Goal: Transaction & Acquisition: Book appointment/travel/reservation

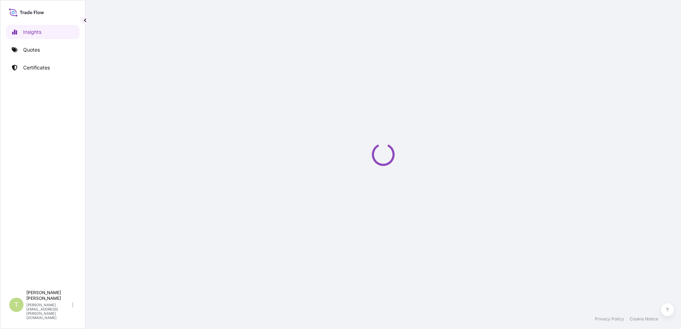
select select "2025"
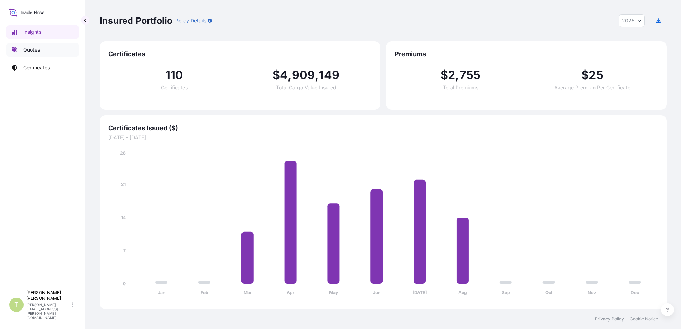
click at [31, 51] on p "Quotes" at bounding box center [31, 49] width 17 height 7
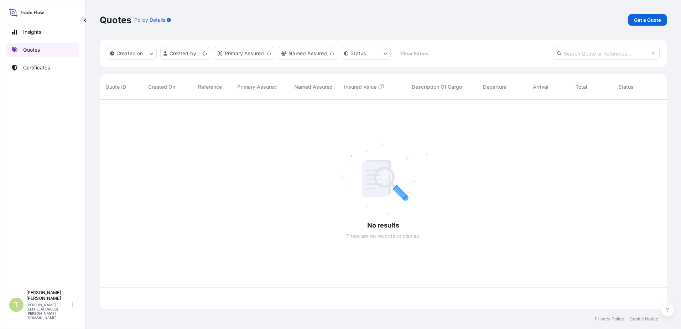
scroll to position [208, 562]
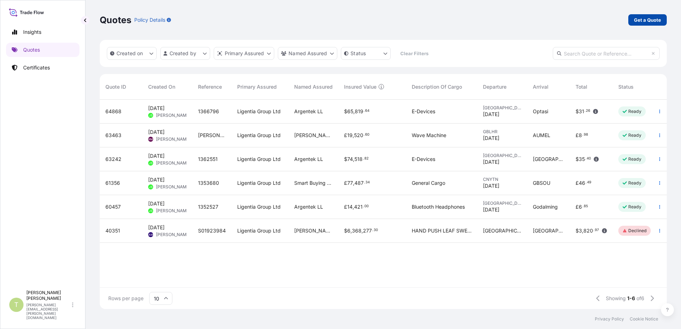
click at [646, 18] on p "Get a Quote" at bounding box center [647, 19] width 27 height 7
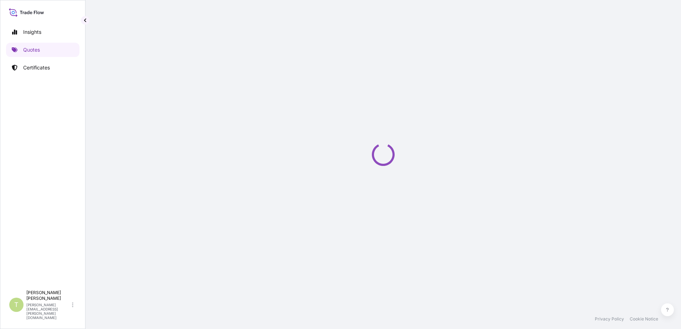
select select "Sea"
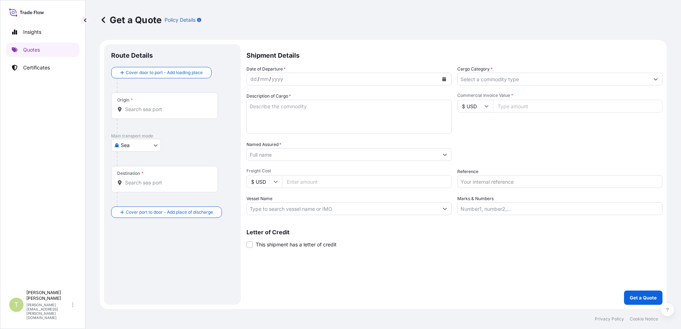
click at [302, 73] on div "dd / mm / yyyy" at bounding box center [343, 79] width 192 height 13
click at [444, 80] on icon "Calendar" at bounding box center [444, 79] width 4 height 4
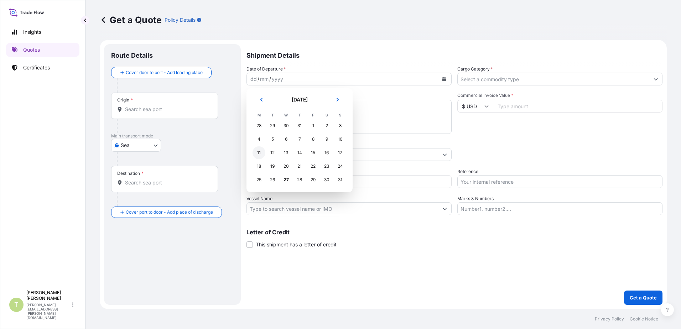
click at [259, 155] on div "11" at bounding box center [259, 152] width 13 height 13
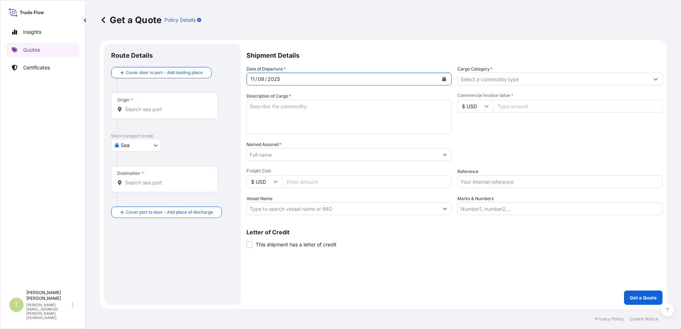
click at [305, 110] on textarea "Description of Cargo *" at bounding box center [349, 117] width 205 height 34
type textarea "f"
type textarea "FOOTWEAR"
click at [355, 156] on input "Named Assured *" at bounding box center [343, 154] width 192 height 13
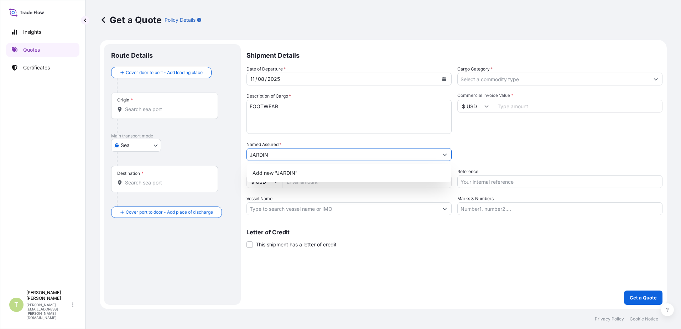
type input "JARDIN"
click at [168, 102] on div "Origin *" at bounding box center [164, 106] width 107 height 26
click at [168, 106] on input "Origin *" at bounding box center [167, 109] width 84 height 7
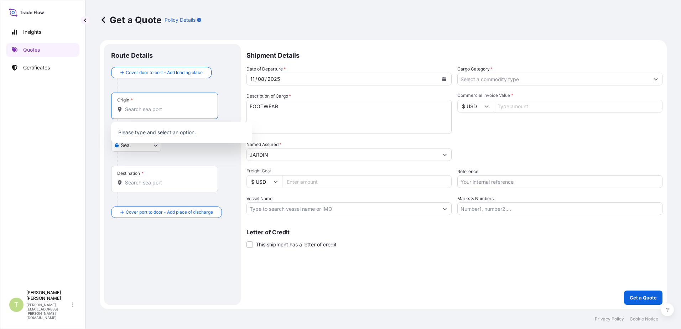
click at [177, 109] on input "Origin *" at bounding box center [167, 109] width 84 height 7
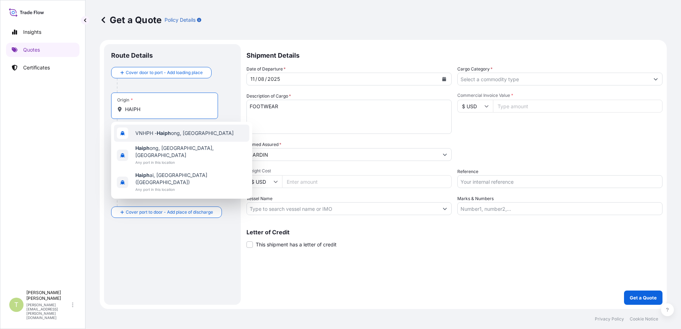
click at [186, 135] on span "VNHPH - Haiph ong, [GEOGRAPHIC_DATA]" at bounding box center [184, 133] width 98 height 7
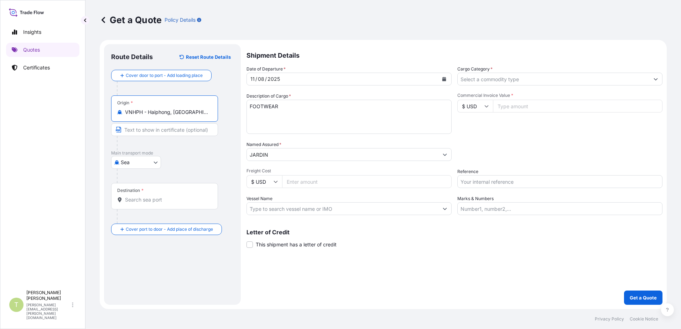
type input "VNHPH - Haiphong, [GEOGRAPHIC_DATA]"
click at [185, 200] on input "Destination *" at bounding box center [167, 199] width 84 height 7
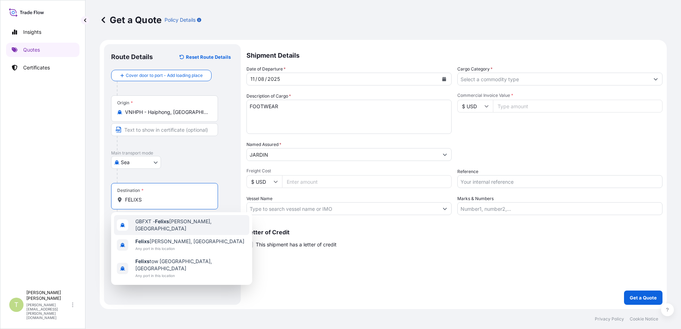
click at [180, 225] on span "GBFXT - Felixs [PERSON_NAME], [GEOGRAPHIC_DATA]" at bounding box center [190, 225] width 111 height 14
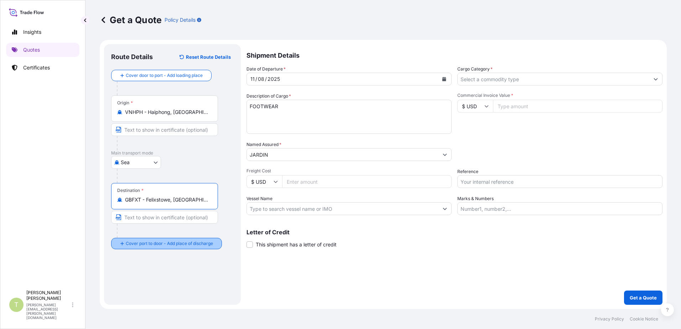
type input "GBFXT - Felixstowe, [GEOGRAPHIC_DATA]"
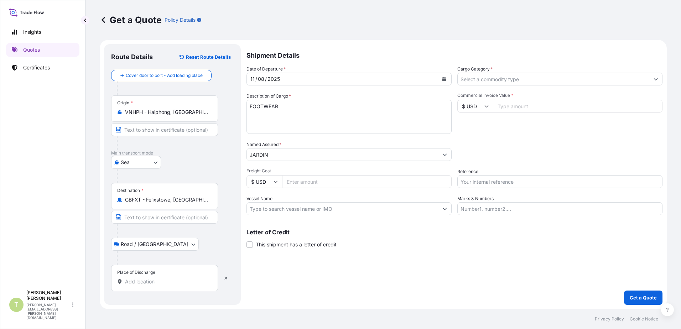
click at [149, 278] on div "Place of Discharge" at bounding box center [164, 278] width 107 height 26
click at [149, 278] on input "Place of Discharge" at bounding box center [167, 281] width 84 height 7
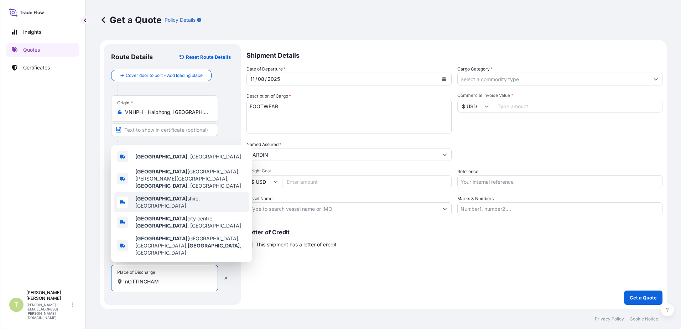
click at [175, 207] on div "[GEOGRAPHIC_DATA], [GEOGRAPHIC_DATA]" at bounding box center [181, 202] width 135 height 20
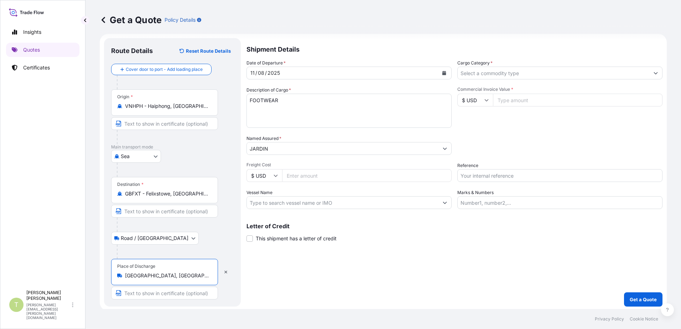
scroll to position [8, 0]
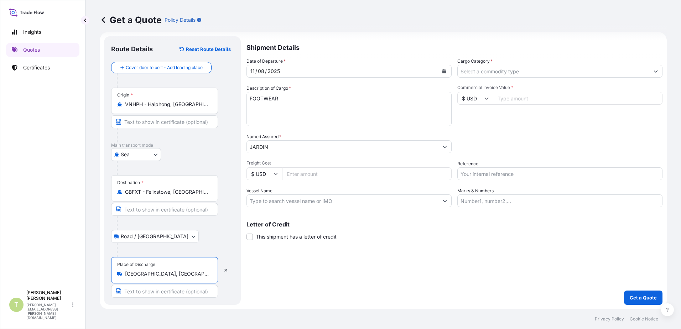
type input "[GEOGRAPHIC_DATA], [GEOGRAPHIC_DATA]"
click at [308, 174] on input "Freight Cost" at bounding box center [367, 173] width 170 height 13
click at [496, 73] on input "Cargo Category *" at bounding box center [554, 71] width 192 height 13
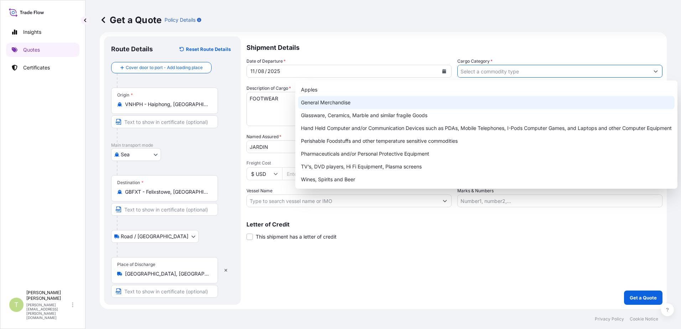
click at [335, 104] on div "General Merchandise" at bounding box center [486, 102] width 377 height 13
type input "General Merchandise"
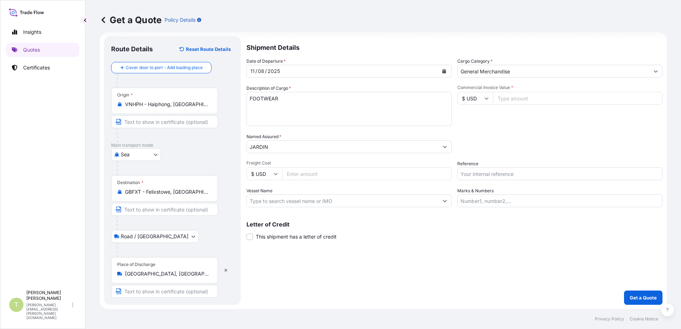
click at [541, 99] on input "Commercial Invoice Value *" at bounding box center [578, 98] width 170 height 13
type input "8060.00"
click at [517, 115] on div "Commercial Invoice Value * $ USD 8060.00" at bounding box center [559, 105] width 205 height 41
click at [278, 174] on icon at bounding box center [276, 174] width 4 height 2
click at [269, 207] on div "£ GBP" at bounding box center [264, 209] width 30 height 14
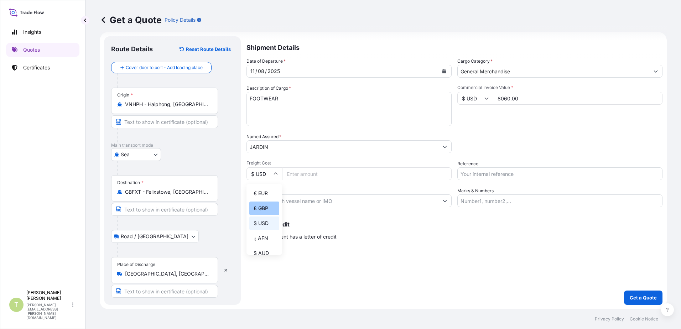
type input "£ GBP"
click at [317, 176] on input "Freight Cost" at bounding box center [367, 173] width 170 height 13
click at [335, 198] on input "Vessel Name" at bounding box center [343, 201] width 192 height 13
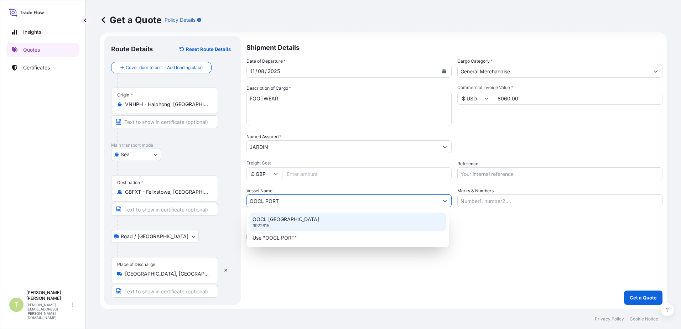
click at [275, 223] on div "OOCL PORTUGAL 9922615" at bounding box center [348, 222] width 196 height 19
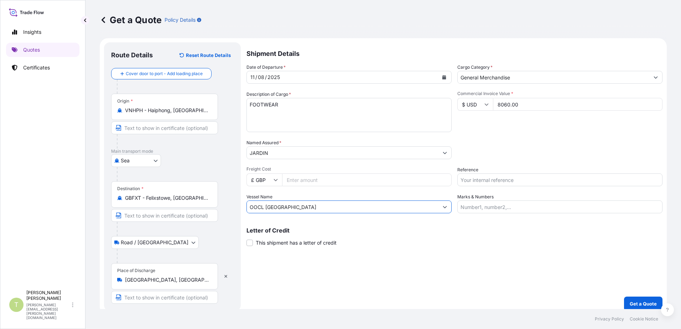
scroll to position [0, 0]
type input "OOCL [GEOGRAPHIC_DATA]"
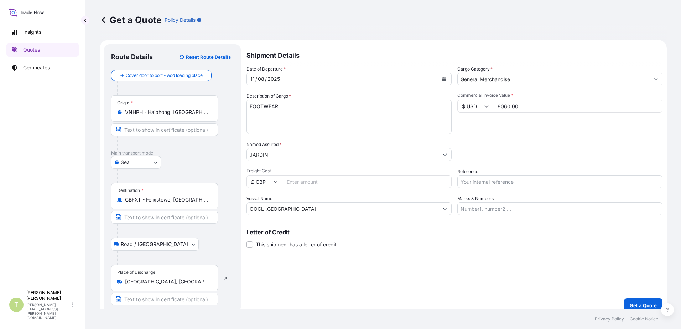
click at [347, 181] on input "Freight Cost" at bounding box center [367, 181] width 170 height 13
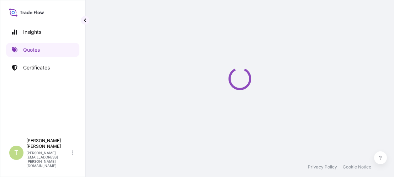
select select "Sea"
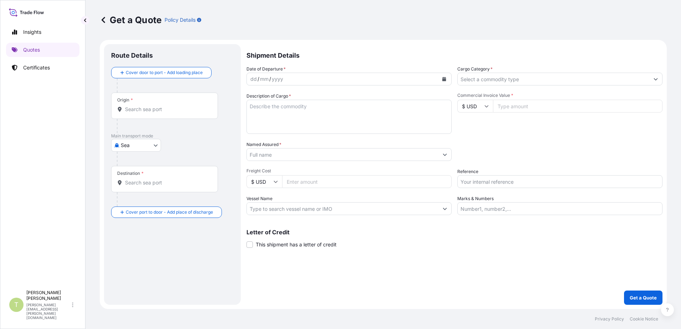
click at [176, 108] on input "Origin *" at bounding box center [167, 109] width 84 height 7
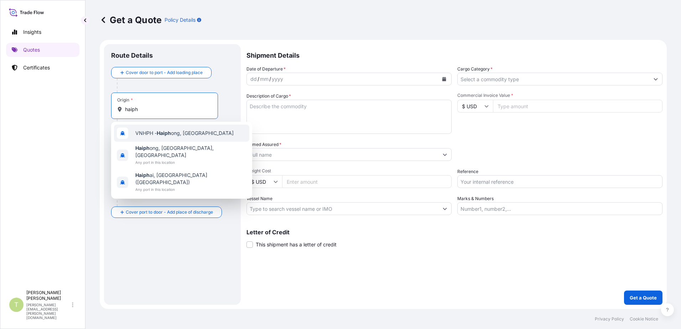
click at [181, 135] on span "VNHPH - Haiph ong, [GEOGRAPHIC_DATA]" at bounding box center [184, 133] width 98 height 7
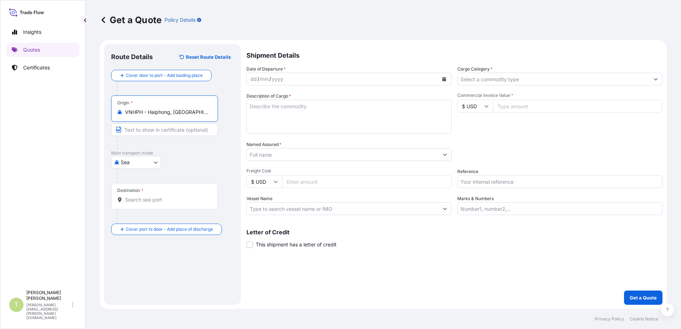
type input "VNHPH - Haiphong, [GEOGRAPHIC_DATA]"
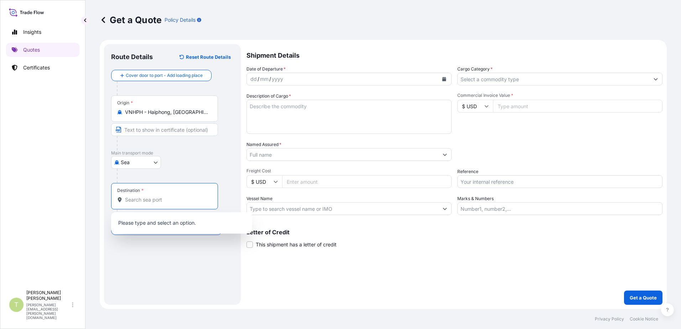
click at [155, 177] on input "Destination *" at bounding box center [167, 199] width 84 height 7
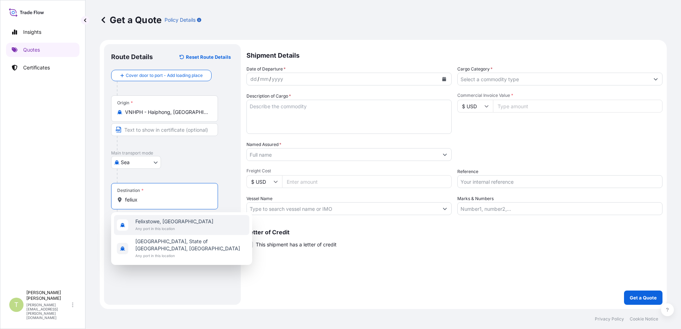
click at [141, 177] on span "Any port in this location" at bounding box center [174, 228] width 78 height 7
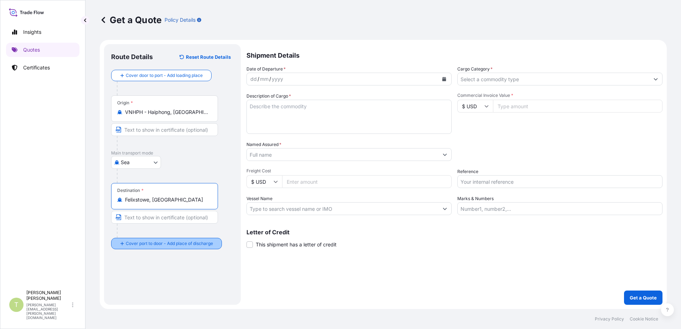
type input "Felixstowe, UK"
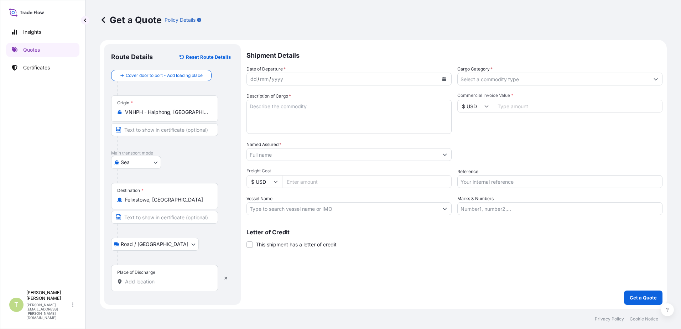
click at [141, 177] on input "Place of Discharge" at bounding box center [167, 281] width 84 height 7
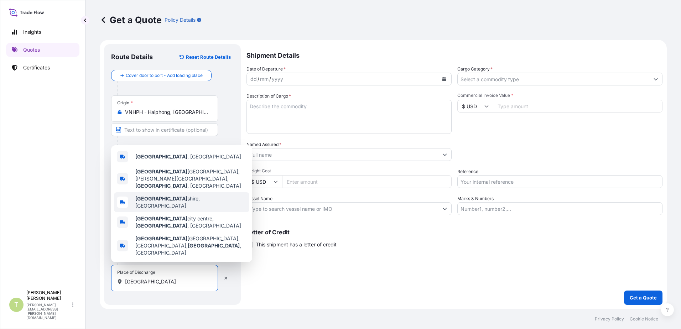
click at [188, 177] on div "[GEOGRAPHIC_DATA], [GEOGRAPHIC_DATA]" at bounding box center [181, 202] width 135 height 20
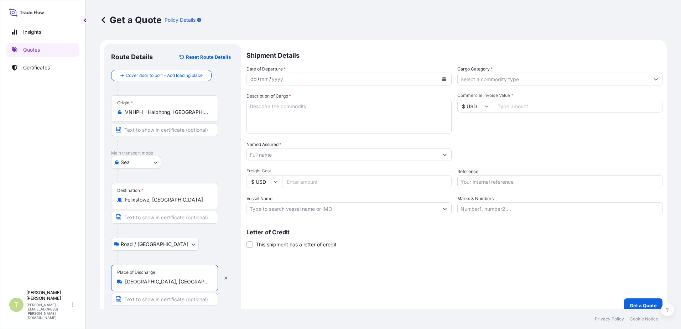
scroll to position [8, 0]
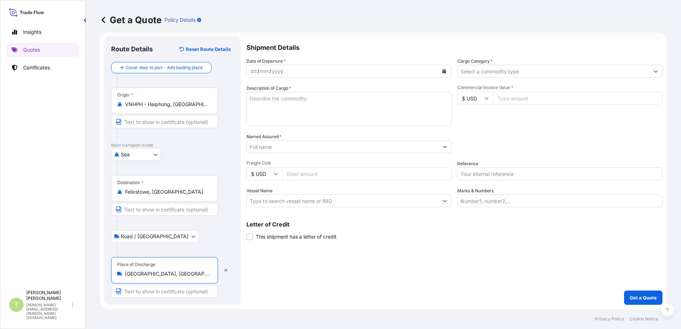
type input "[GEOGRAPHIC_DATA], [GEOGRAPHIC_DATA]"
click at [394, 71] on icon "Calendar" at bounding box center [444, 71] width 4 height 4
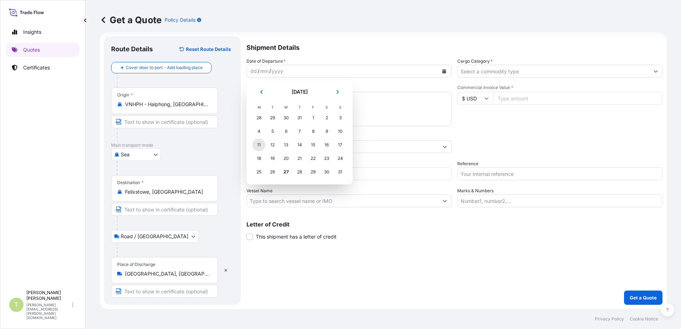
click at [261, 145] on div "11" at bounding box center [259, 145] width 13 height 13
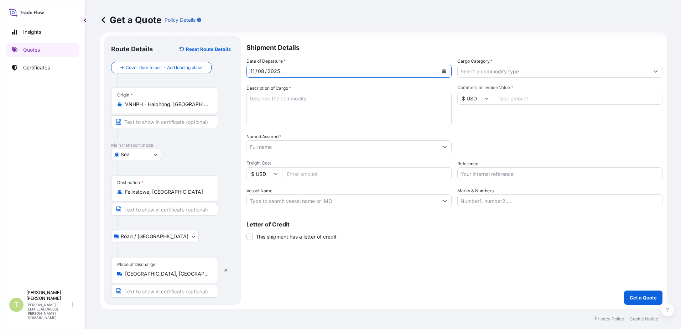
click at [315, 98] on textarea "Description of Cargo *" at bounding box center [349, 109] width 205 height 34
type textarea "f"
type textarea "FOOTWEAR"
click at [394, 71] on input "Cargo Category *" at bounding box center [554, 71] width 192 height 13
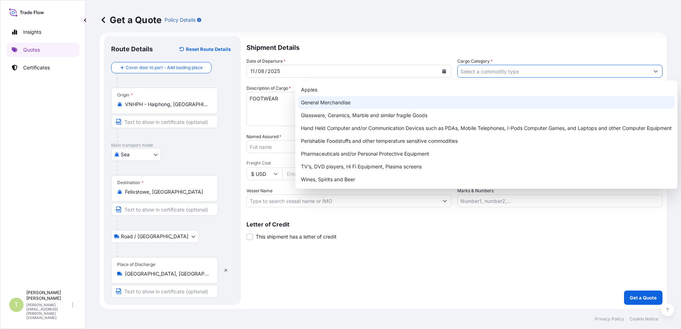
click at [394, 100] on div "General Merchandise" at bounding box center [486, 102] width 377 height 13
type input "General Merchandise"
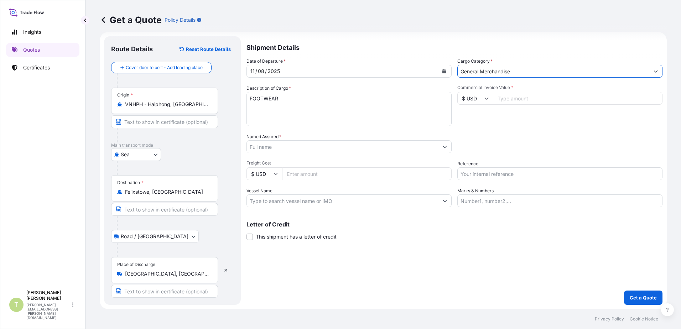
click at [394, 100] on input "Commercial Invoice Value *" at bounding box center [578, 98] width 170 height 13
type input "8060.00"
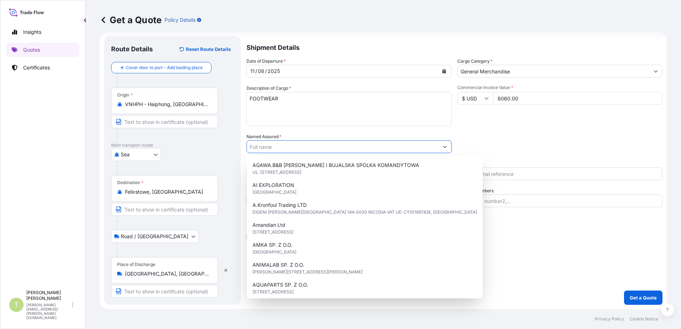
click at [394, 123] on div "Commercial Invoice Value * $ USD 8060.00" at bounding box center [559, 105] width 205 height 41
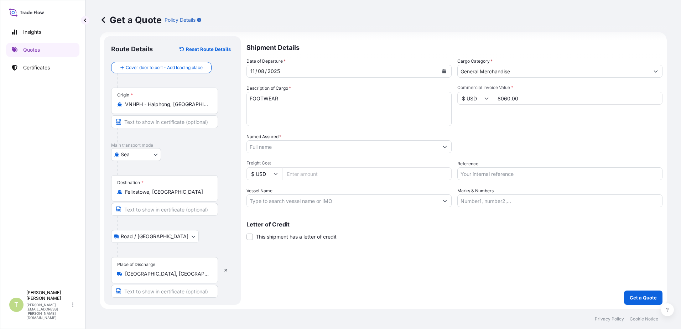
click at [394, 147] on icon "Show suggestions" at bounding box center [445, 147] width 4 height 4
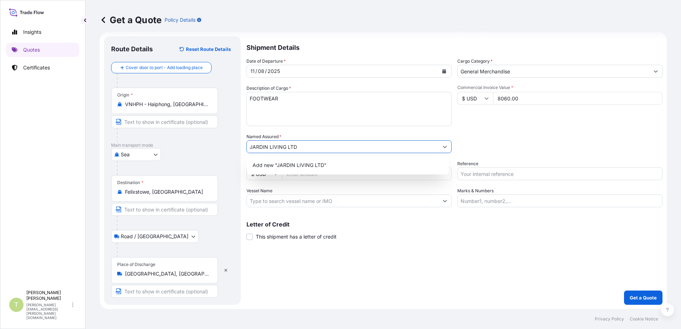
type input "JARDIN LIVING LTD"
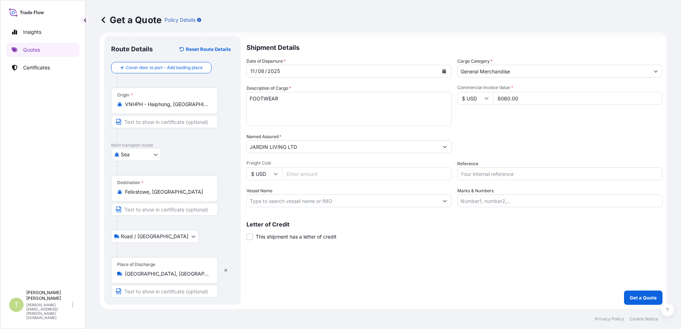
click at [275, 174] on icon at bounding box center [276, 174] width 4 height 2
click at [268, 177] on div "£ GBP" at bounding box center [264, 209] width 30 height 14
type input "£ GBP"
click at [339, 173] on input "Freight Cost" at bounding box center [367, 173] width 170 height 13
type input "806.00"
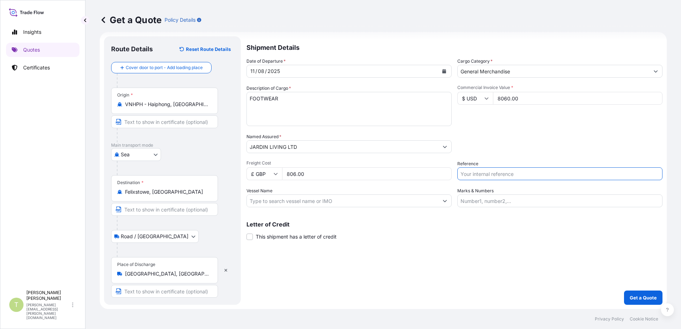
click at [338, 177] on input "Vessel Name" at bounding box center [343, 201] width 192 height 13
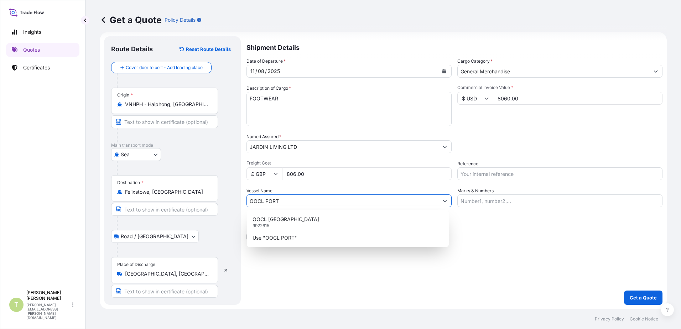
click at [333, 177] on div "OOCL PORTUGAL 9922615" at bounding box center [348, 222] width 196 height 19
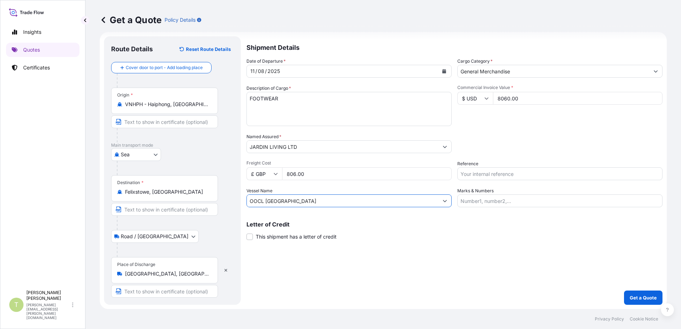
type input "OOCL [GEOGRAPHIC_DATA]"
click at [394, 177] on input "Marks & Numbers" at bounding box center [559, 201] width 205 height 13
click at [394, 172] on input "Reference" at bounding box center [559, 173] width 205 height 13
type input "S02020185"
click at [394, 177] on input "Marks & Numbers" at bounding box center [559, 201] width 205 height 13
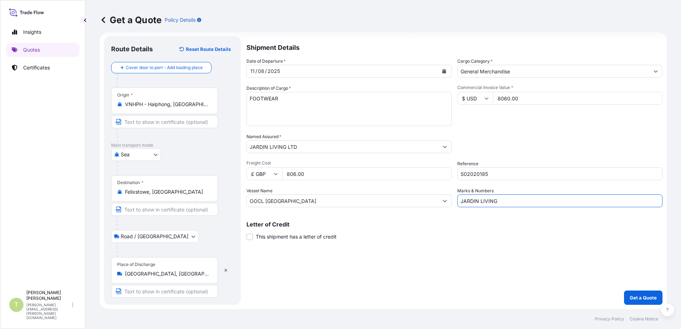
type input "JARDIN LIVING"
click at [394, 177] on input "OOCL [GEOGRAPHIC_DATA]" at bounding box center [343, 201] width 192 height 13
click at [394, 177] on button "Get a Quote" at bounding box center [643, 298] width 38 height 14
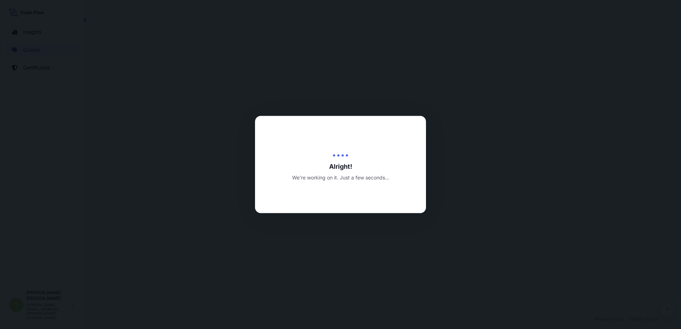
select select "Sea"
select select "Road / [GEOGRAPHIC_DATA]"
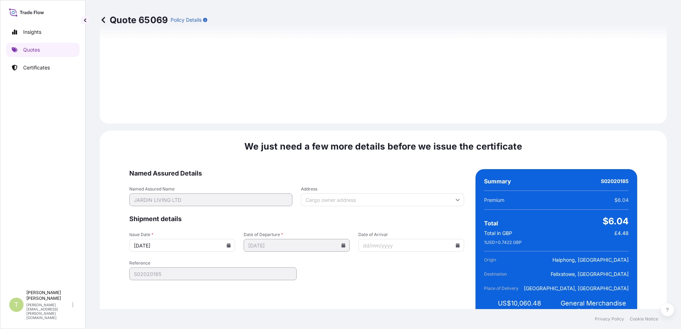
scroll to position [877, 0]
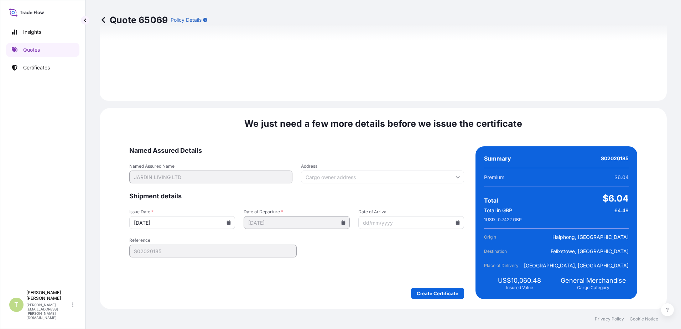
click at [361, 176] on input "Address" at bounding box center [382, 177] width 163 height 13
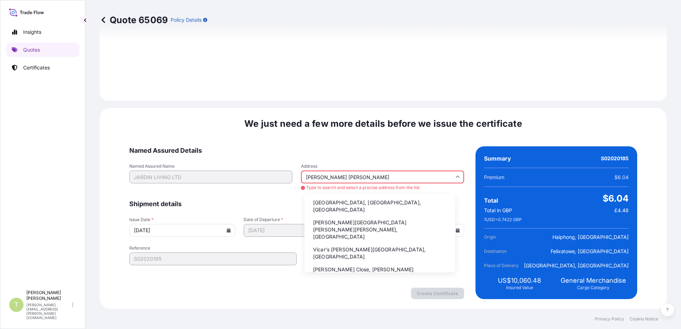
click at [358, 177] on li "Vicar's Lane, Chester, UK" at bounding box center [379, 253] width 145 height 19
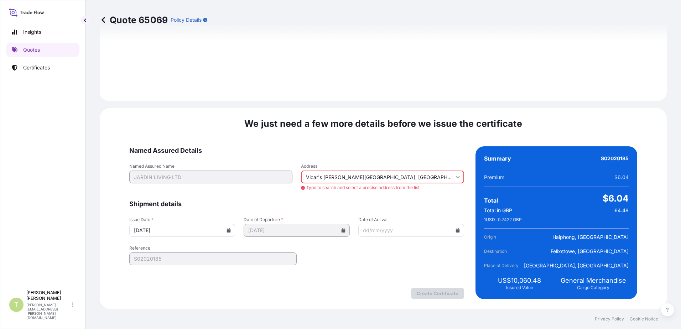
type input "Vicar's Ln, Chester CH1, UK"
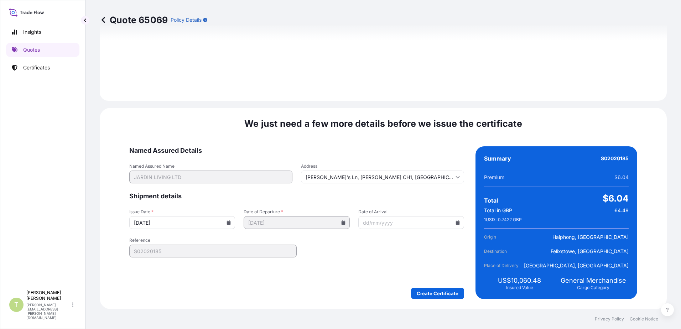
click at [394, 177] on input "Date of Arrival" at bounding box center [411, 222] width 106 height 13
click at [394, 177] on icon at bounding box center [458, 223] width 4 height 4
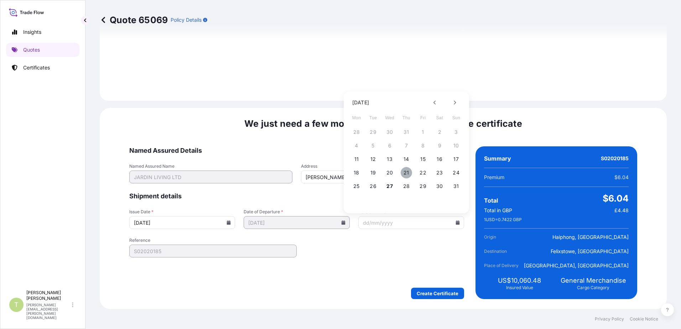
click at [394, 171] on button "21" at bounding box center [406, 172] width 11 height 11
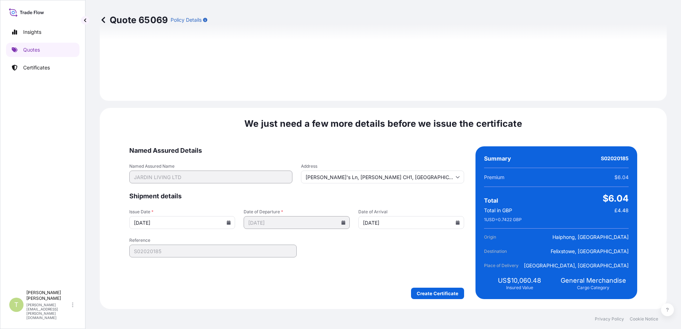
click at [394, 177] on icon at bounding box center [458, 223] width 4 height 4
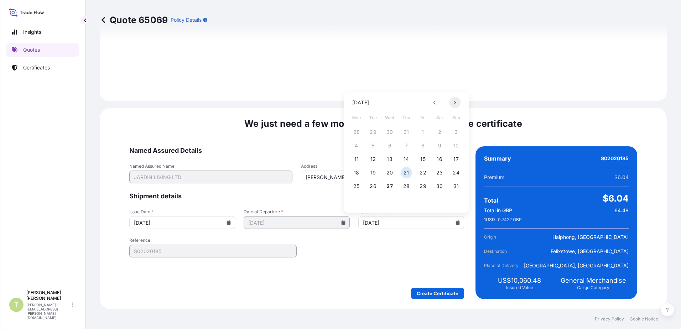
click at [394, 104] on icon at bounding box center [455, 102] width 3 height 4
click at [394, 159] on button "21" at bounding box center [456, 159] width 11 height 11
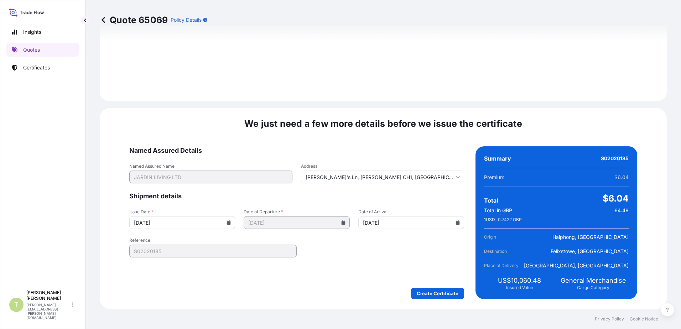
type input "21/09/2025"
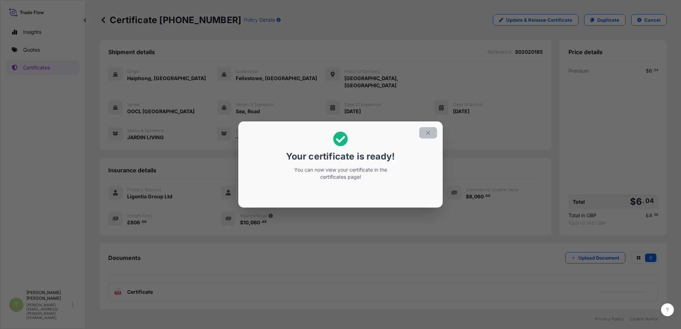
click at [394, 130] on icon "button" at bounding box center [428, 133] width 6 height 6
